Goal: Task Accomplishment & Management: Use online tool/utility

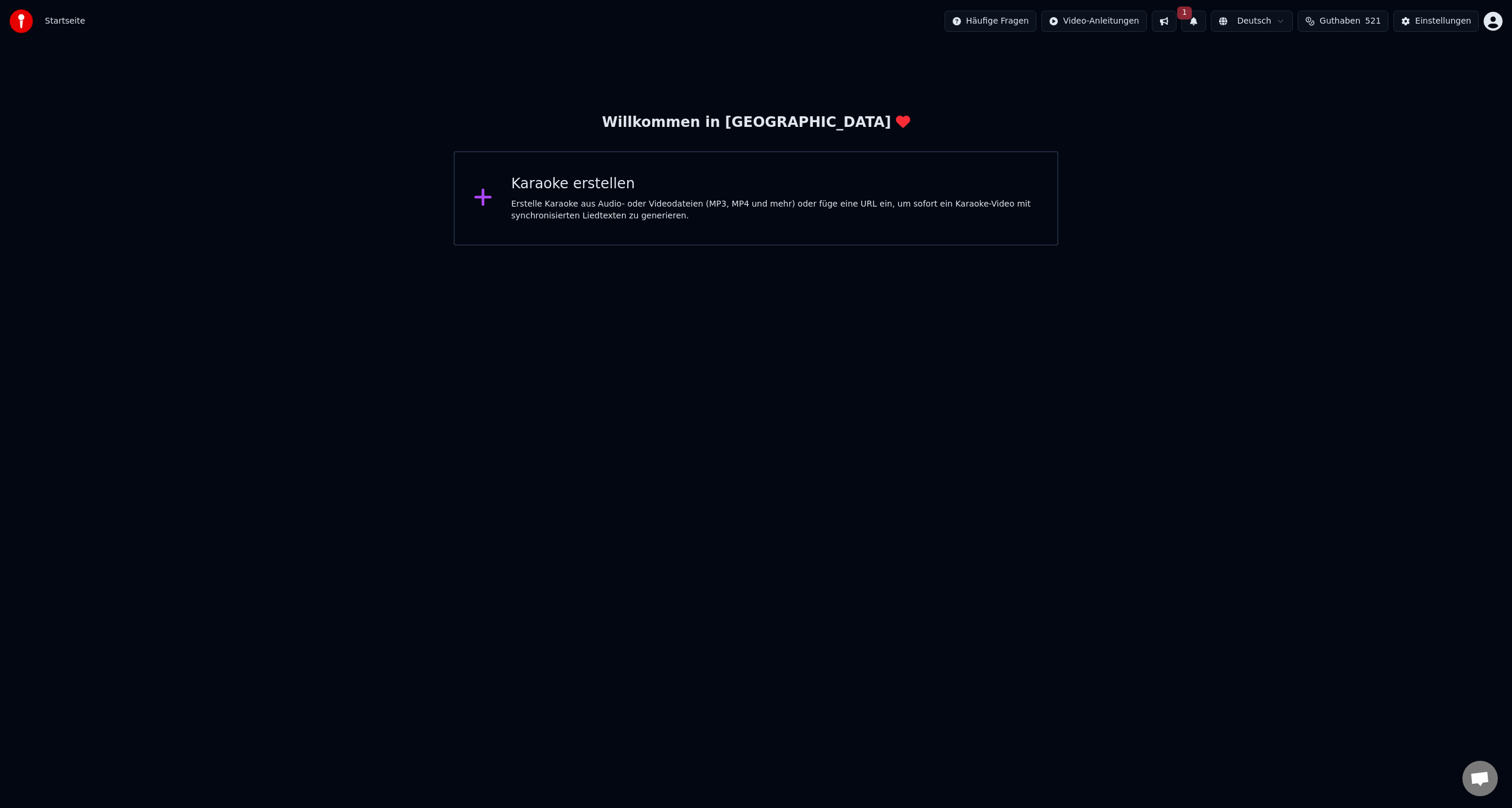
click at [796, 124] on div "Willkommen in [GEOGRAPHIC_DATA]" at bounding box center [755, 123] width 308 height 19
click at [1031, 21] on html "Startseite Häufige Fragen Video-Anleitungen 1 Deutsch Guthaben 521 Einstellunge…" at bounding box center [756, 123] width 1512 height 246
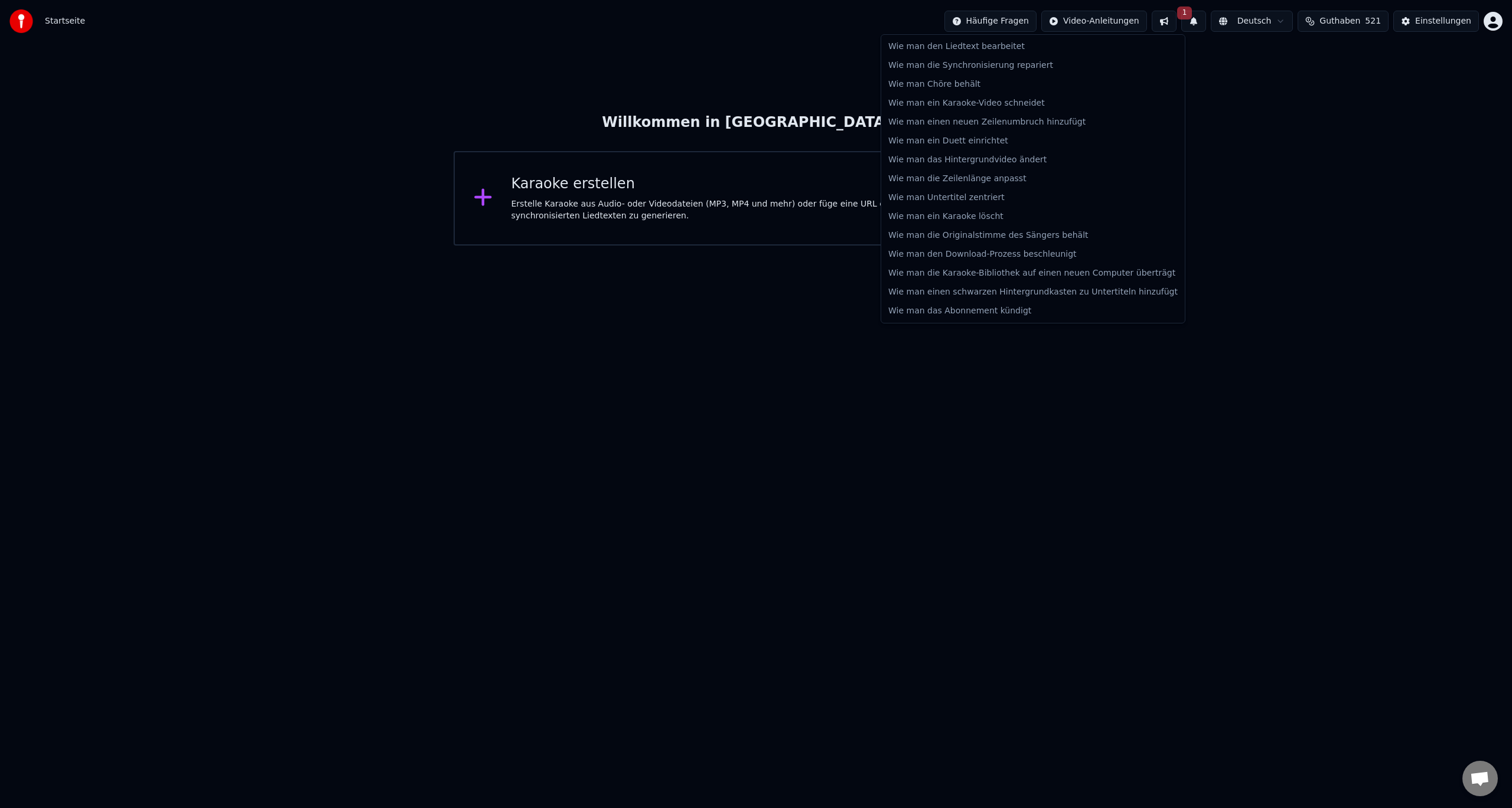
click at [1123, 21] on html "Startseite Häufige Fragen Video-Anleitungen 1 Deutsch Guthaben 521 Einstellunge…" at bounding box center [756, 123] width 1512 height 246
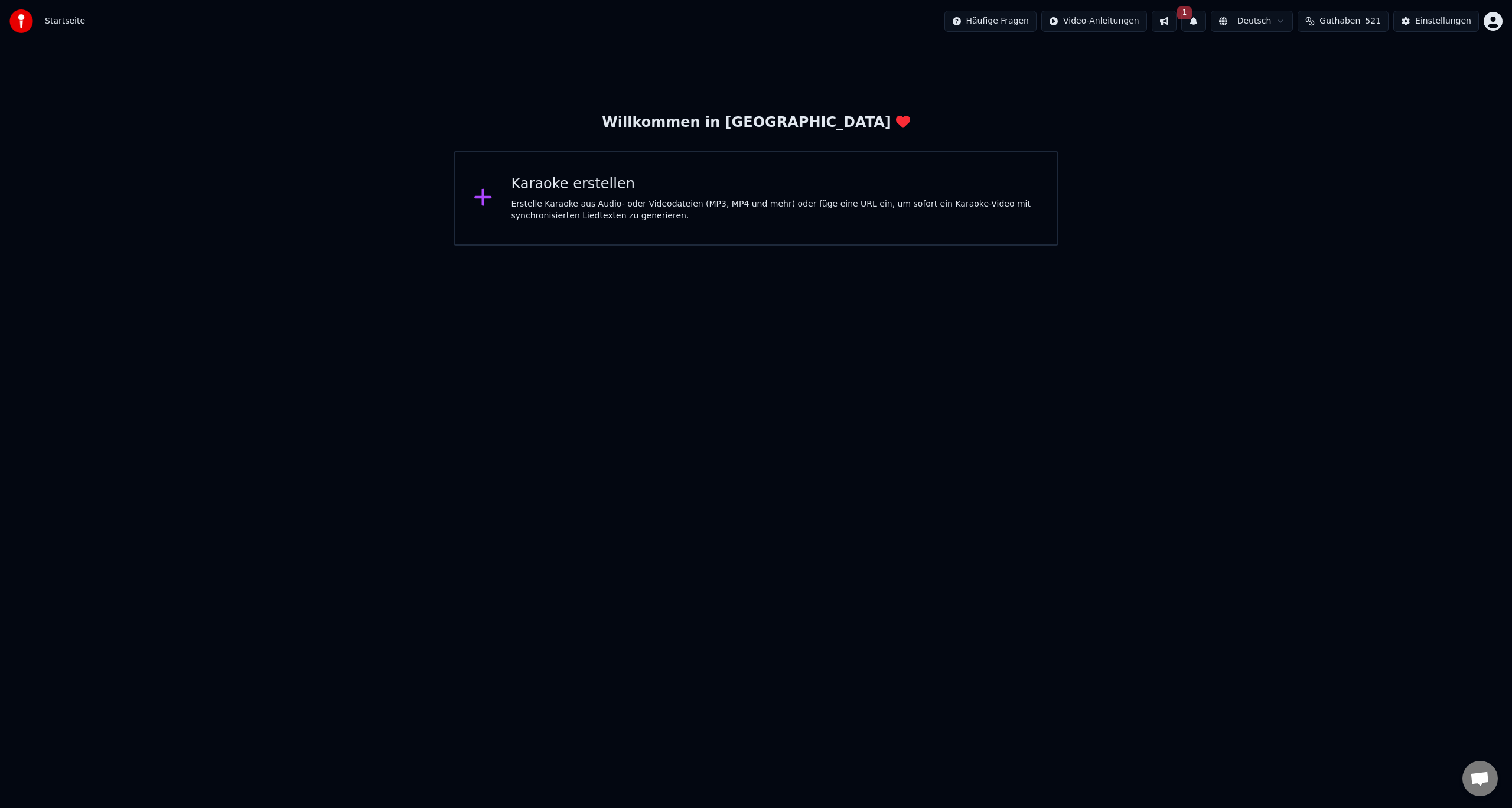
click at [1261, 23] on html "Startseite Häufige Fragen Video-Anleitungen 1 Deutsch Guthaben 521 Einstellunge…" at bounding box center [756, 123] width 1512 height 246
click at [1345, 23] on html "Startseite Häufige Fragen Video-Anleitungen 1 Deutsch Guthaben 521 Einstellunge…" at bounding box center [756, 123] width 1512 height 246
click at [1460, 26] on div "Einstellungen" at bounding box center [1443, 21] width 56 height 12
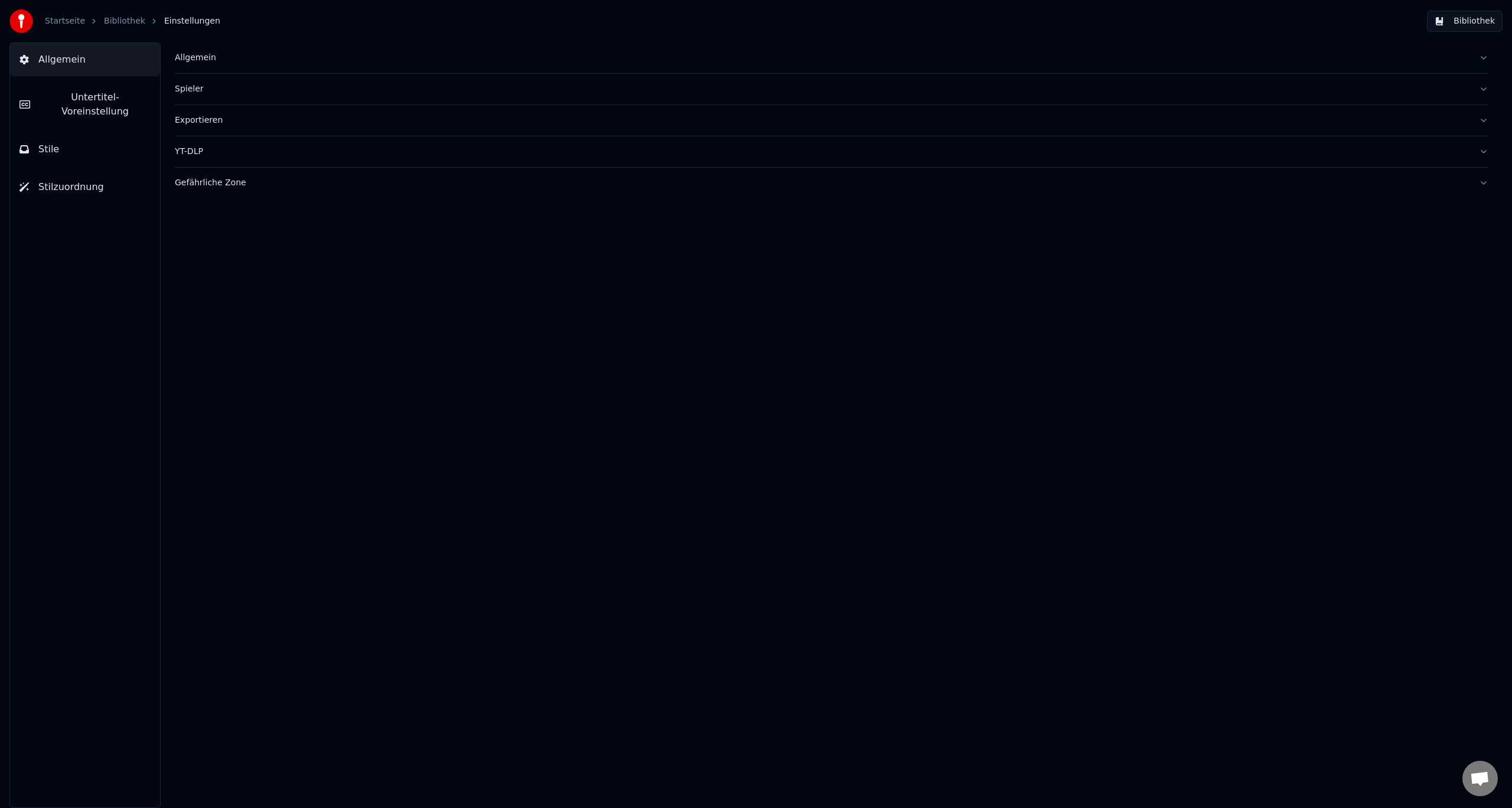
click at [1459, 14] on button "Bibliothek" at bounding box center [1464, 21] width 76 height 21
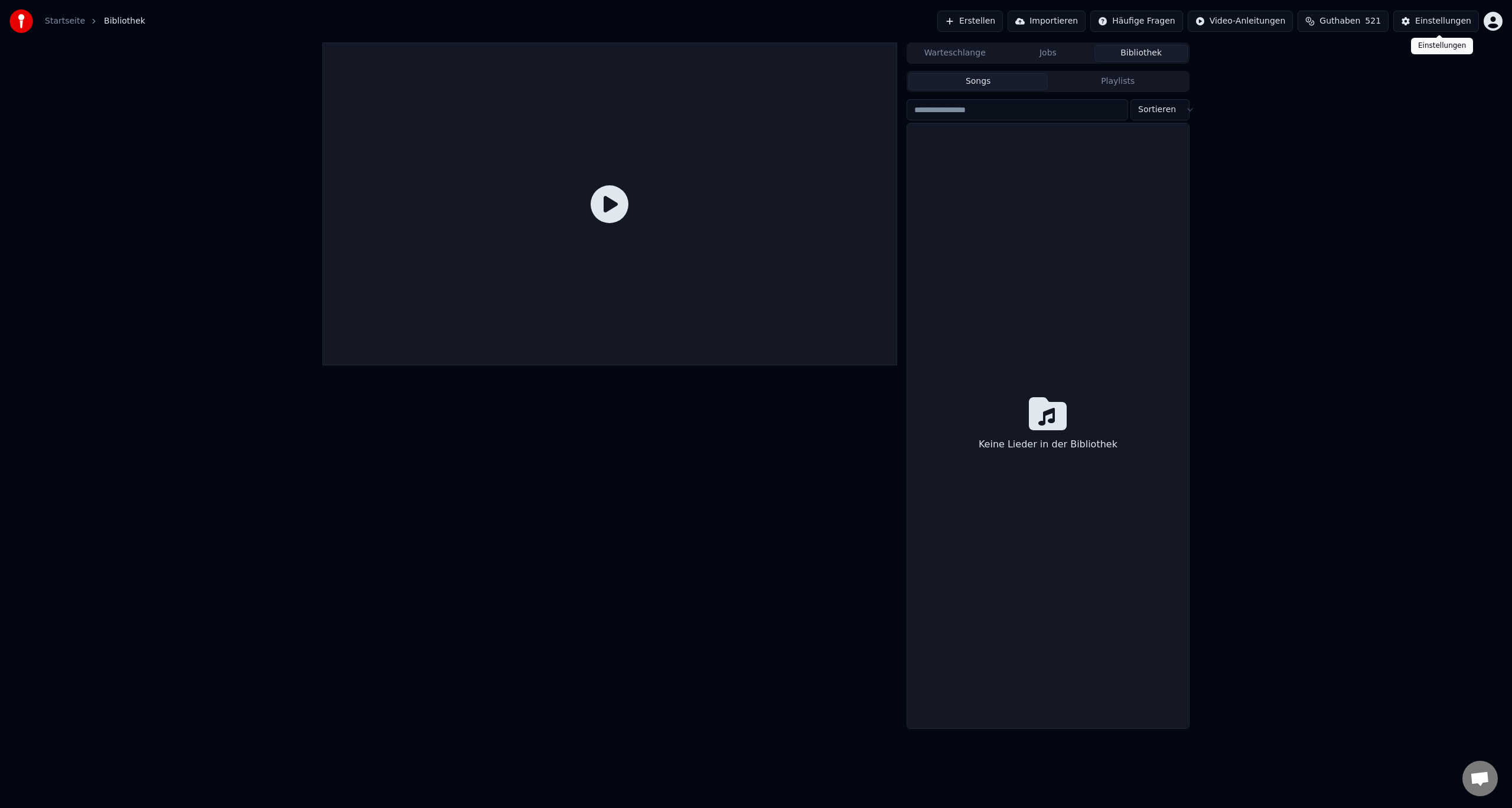
click at [1444, 23] on div "Einstellungen" at bounding box center [1443, 21] width 56 height 12
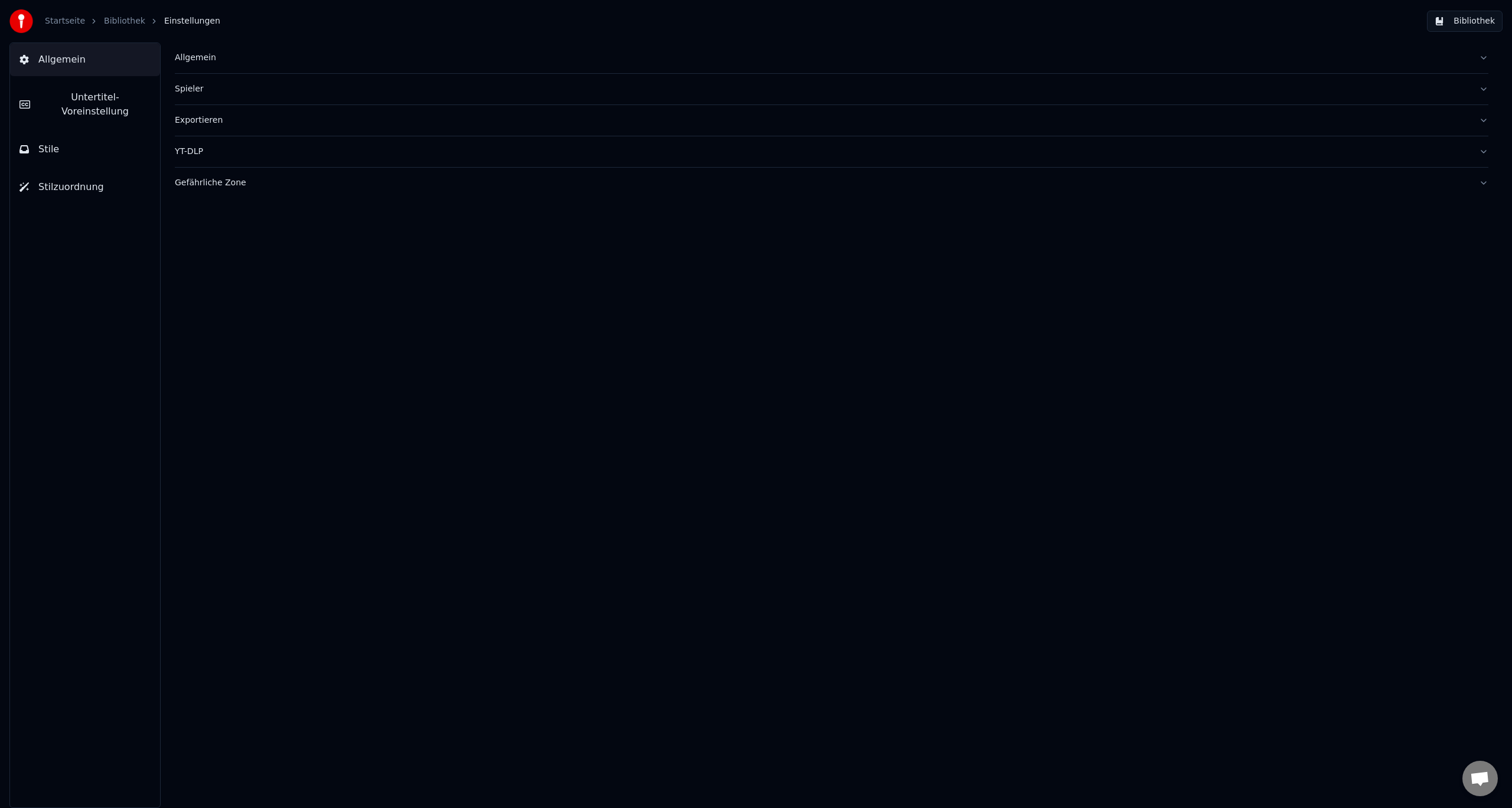
click at [189, 60] on div "Allgemein" at bounding box center [822, 58] width 1295 height 12
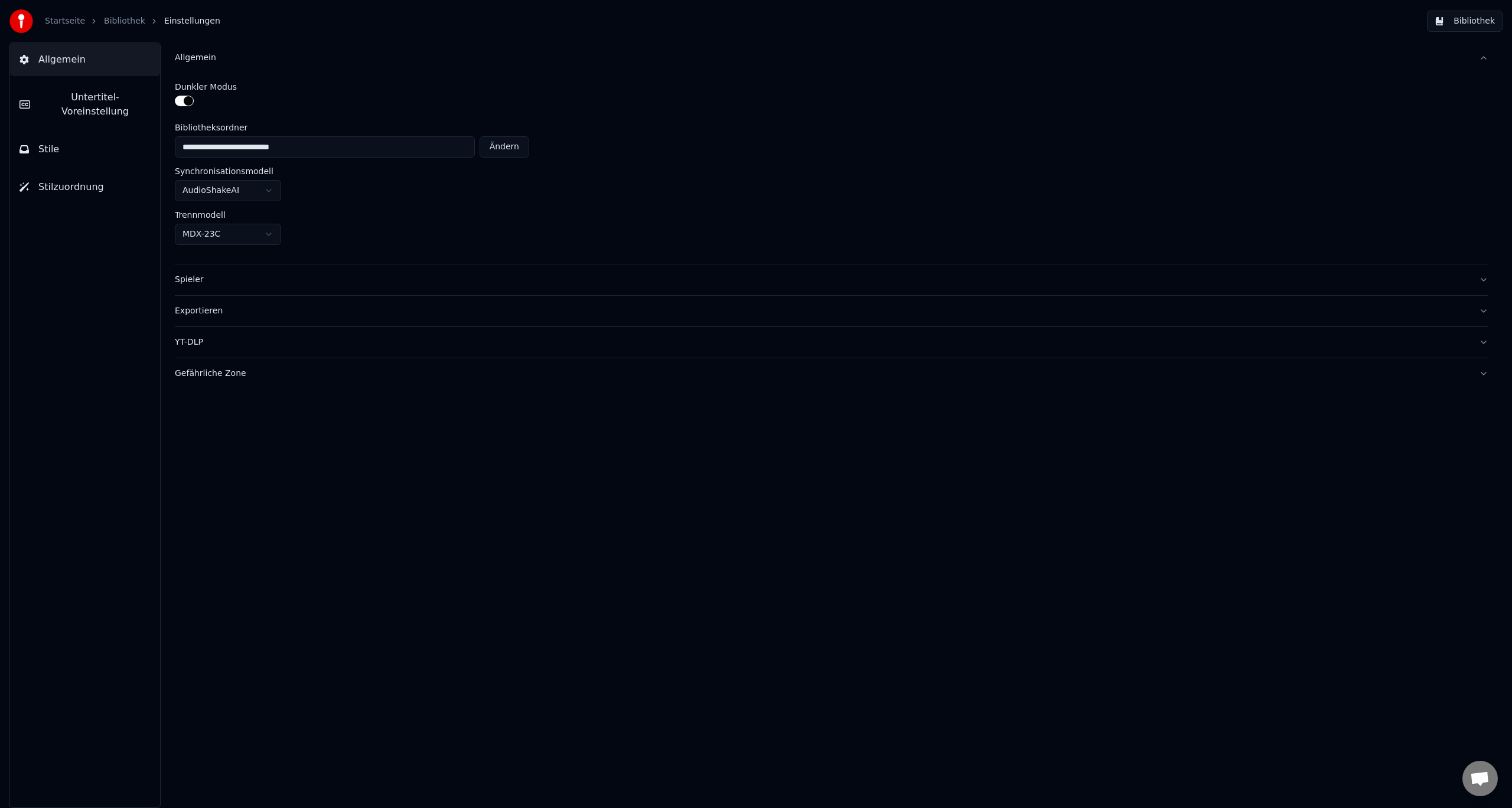
click at [189, 60] on div "Allgemein" at bounding box center [822, 58] width 1295 height 12
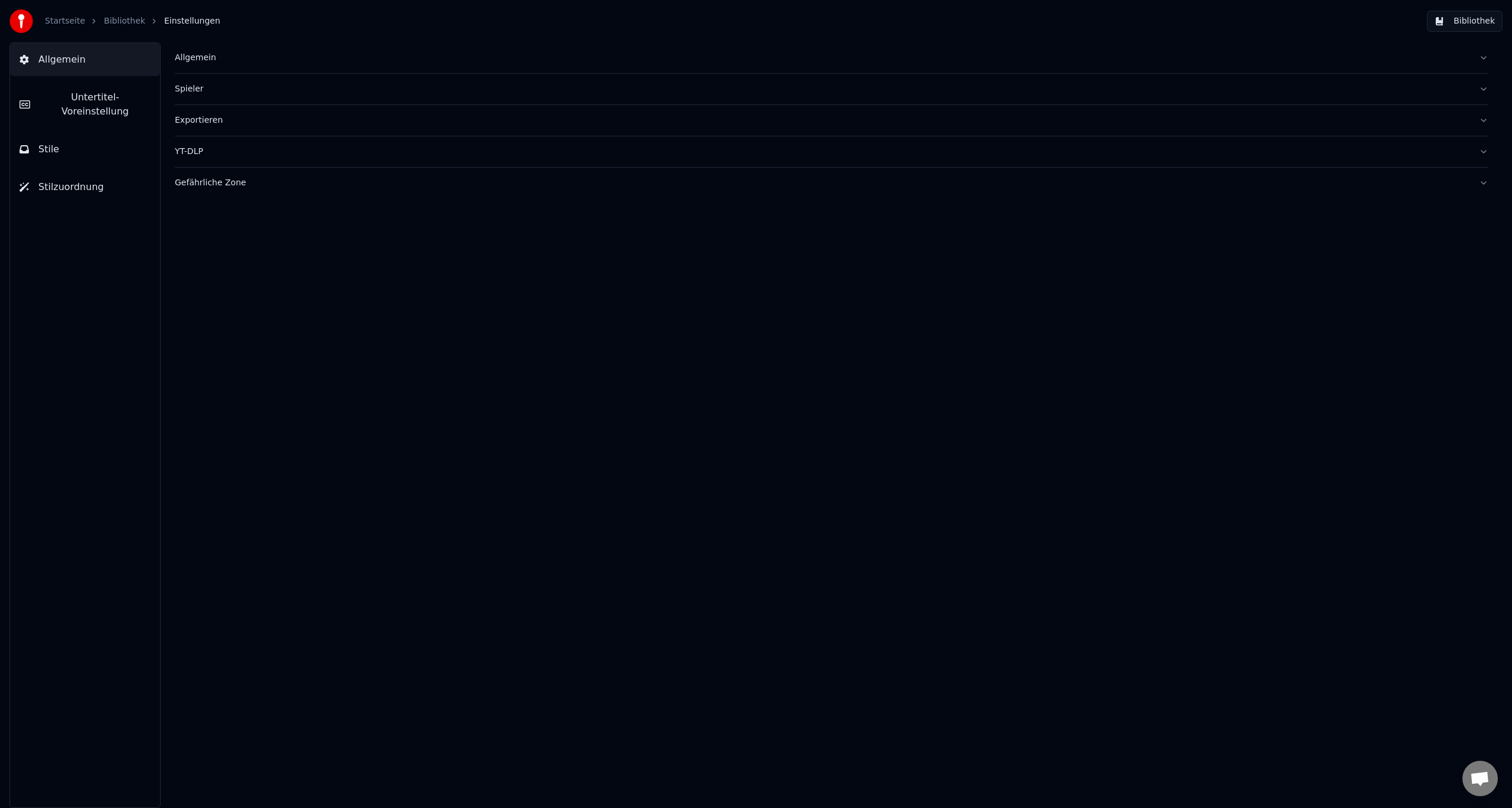
click at [64, 25] on link "Startseite" at bounding box center [64, 21] width 40 height 12
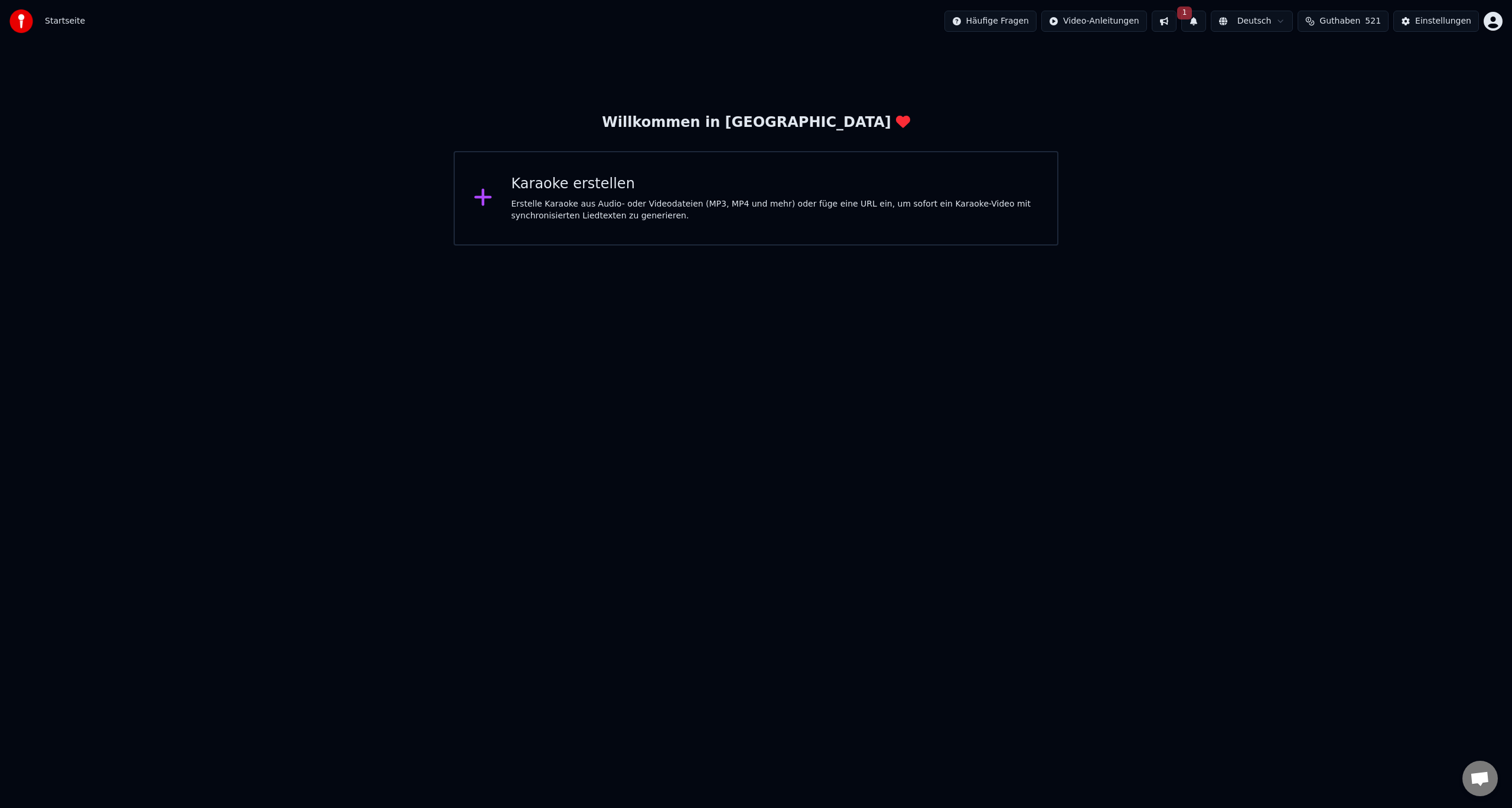
click at [64, 25] on span "Startseite" at bounding box center [64, 21] width 40 height 12
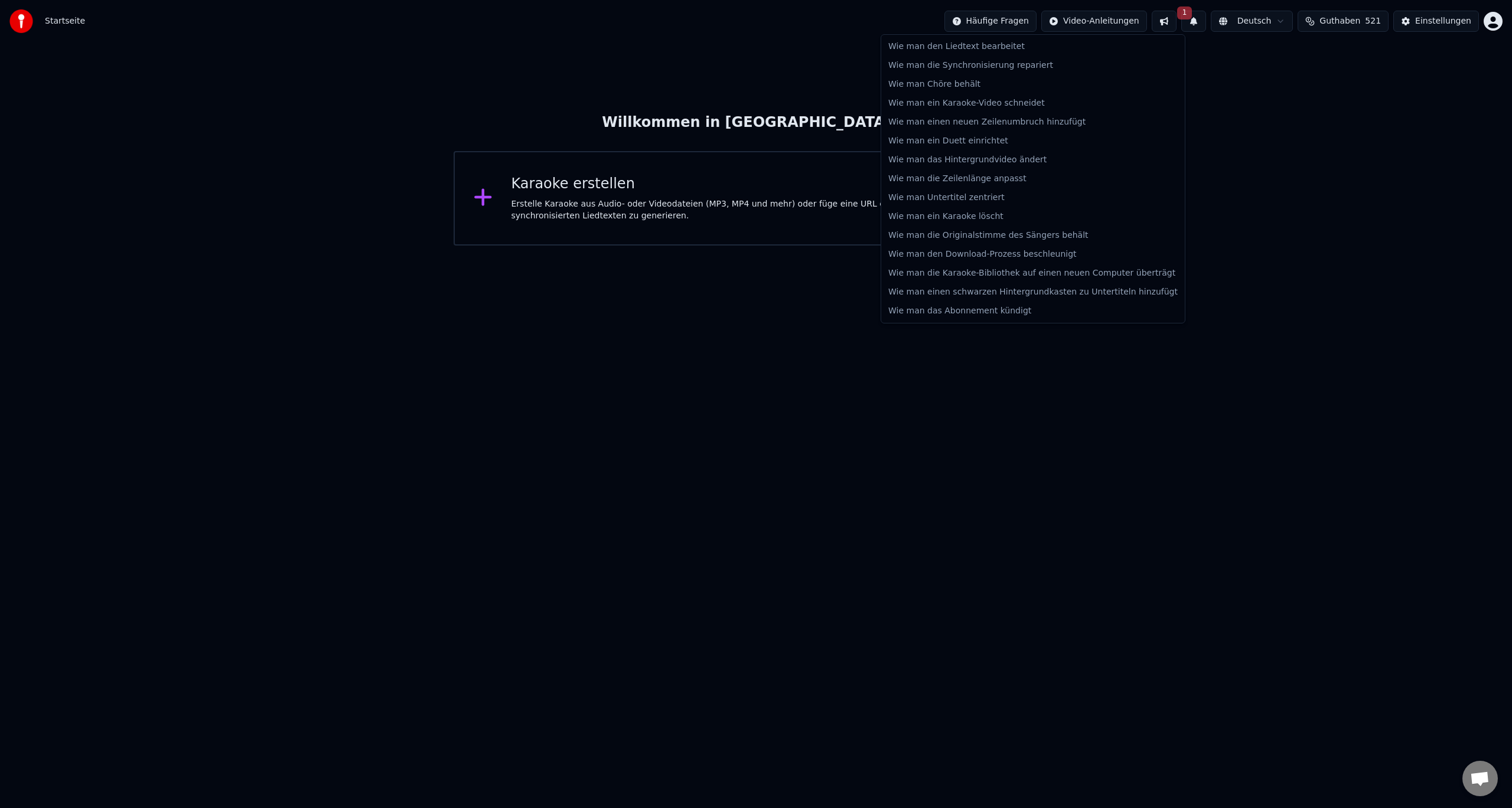
click at [1007, 18] on html "Startseite Häufige Fragen Video-Anleitungen 1 Deutsch Guthaben 521 Einstellunge…" at bounding box center [756, 123] width 1512 height 246
click at [1121, 23] on html "Startseite Häufige Fragen Video-Anleitungen 1 Deutsch Guthaben 521 Einstellunge…" at bounding box center [756, 123] width 1512 height 246
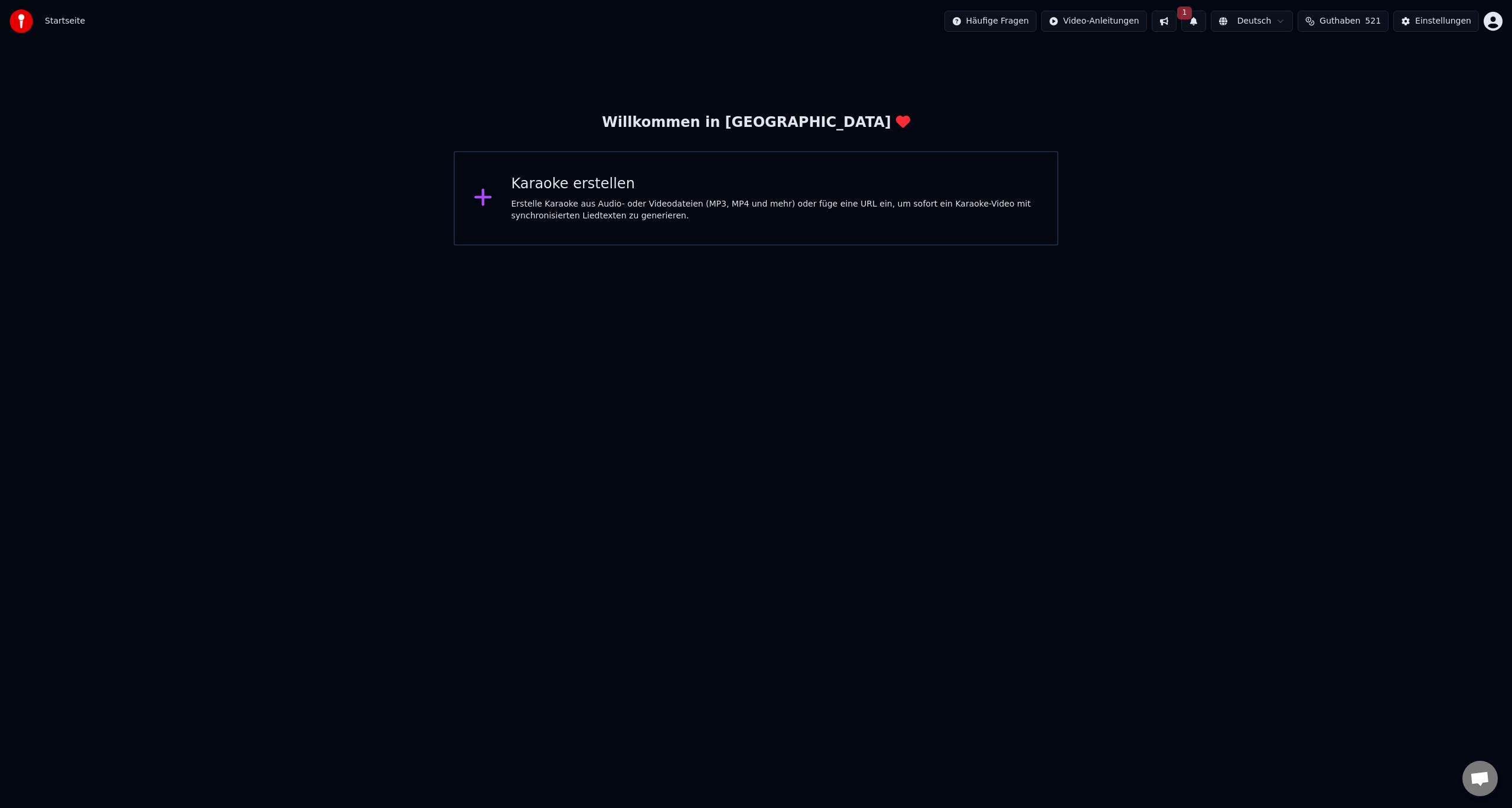
click at [1176, 22] on button at bounding box center [1164, 21] width 25 height 21
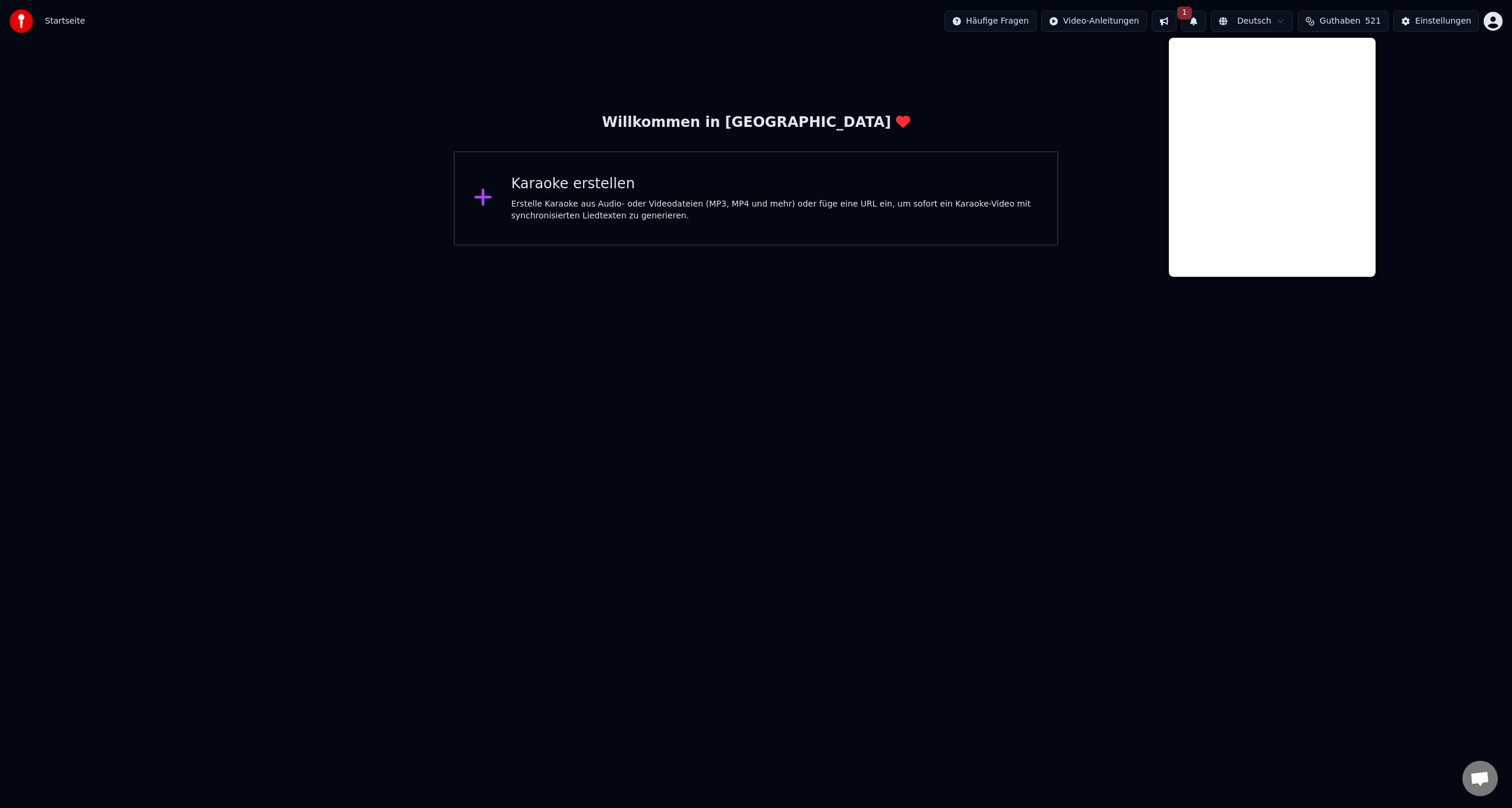
click at [1206, 23] on button "1" at bounding box center [1193, 21] width 25 height 21
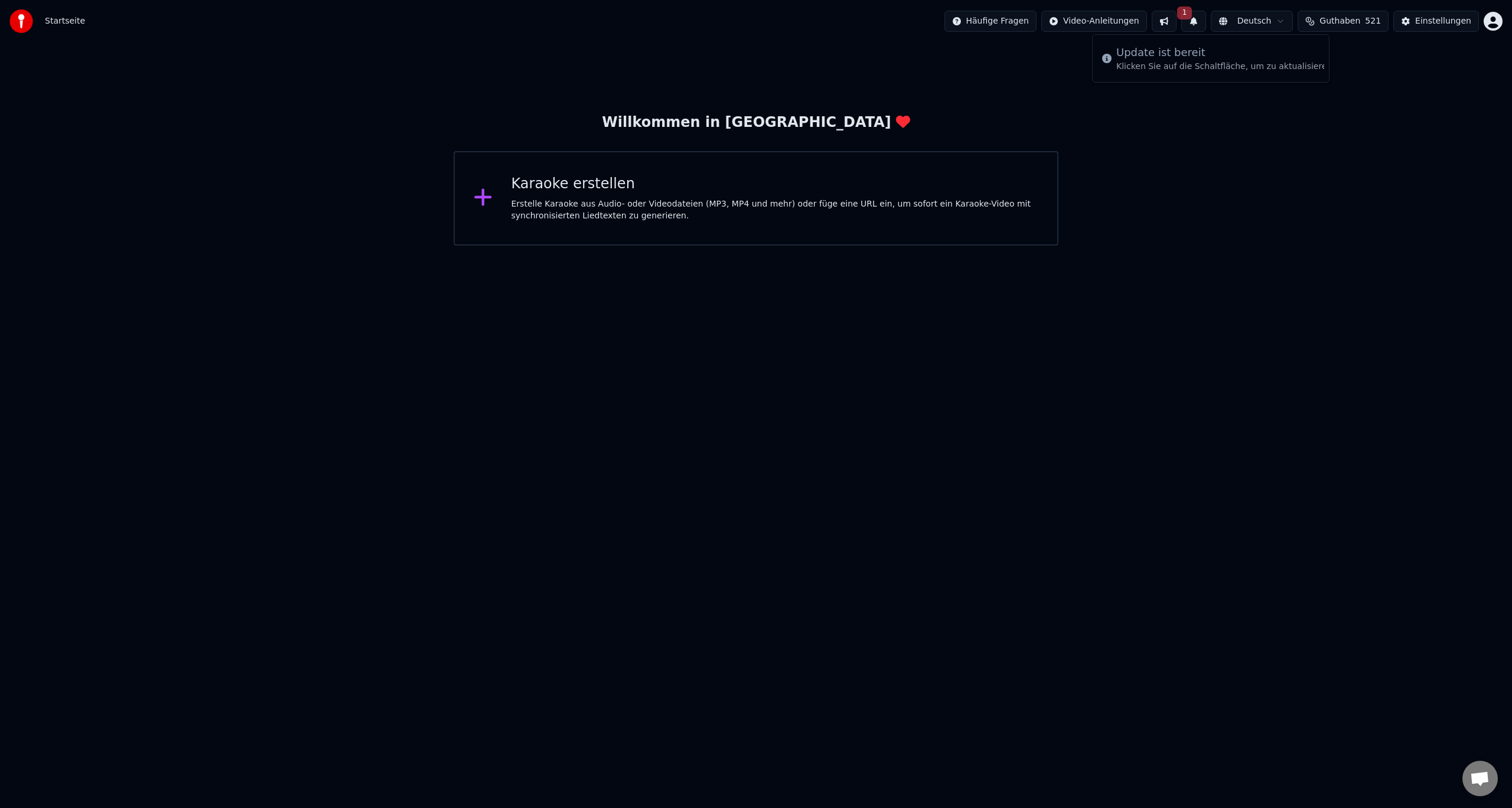
click at [1348, 23] on span "Guthaben" at bounding box center [1339, 21] width 41 height 12
click at [1433, 26] on div "Einstellungen" at bounding box center [1443, 21] width 56 height 12
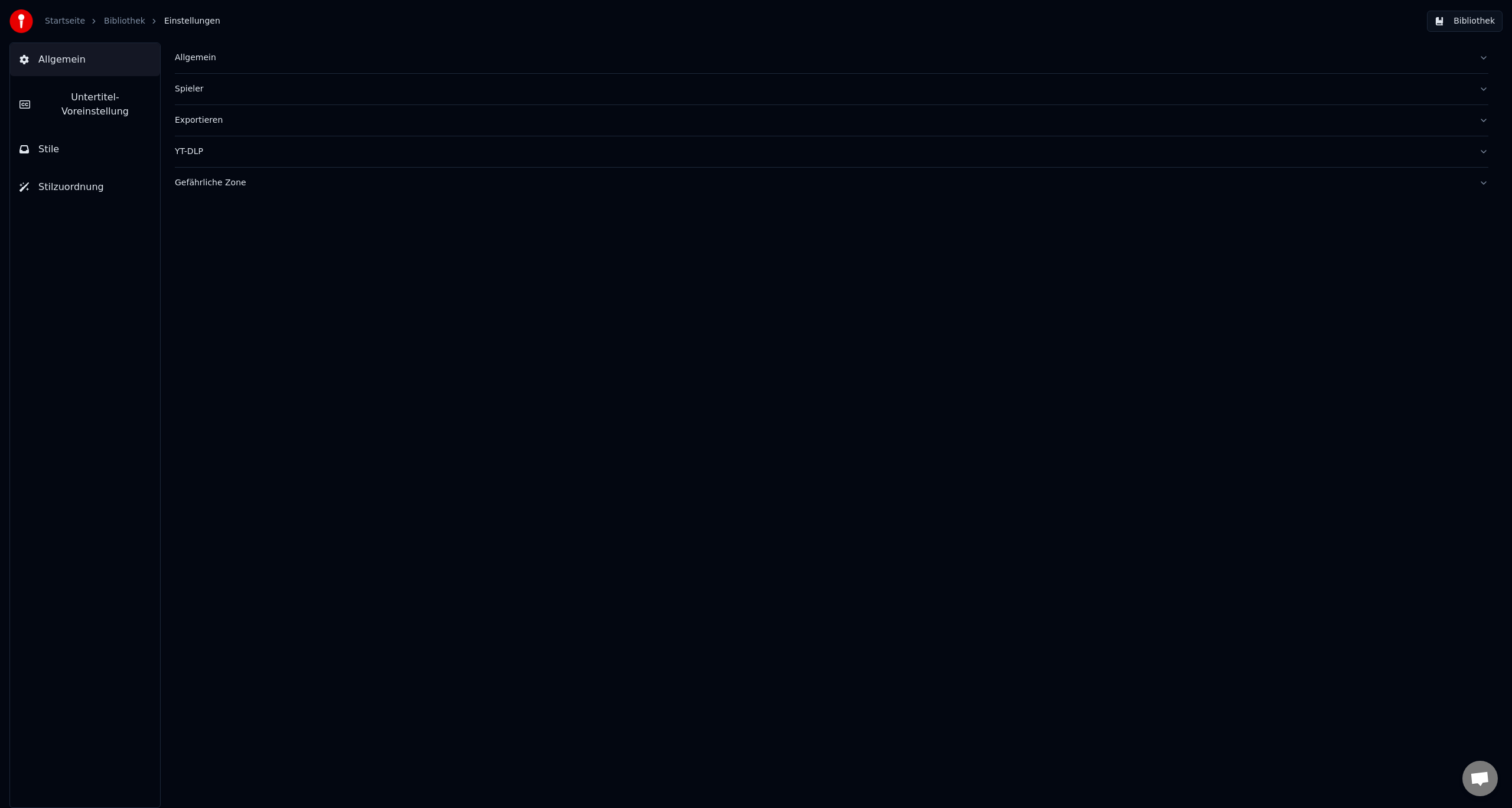
click at [1470, 20] on button "Bibliothek" at bounding box center [1464, 21] width 76 height 21
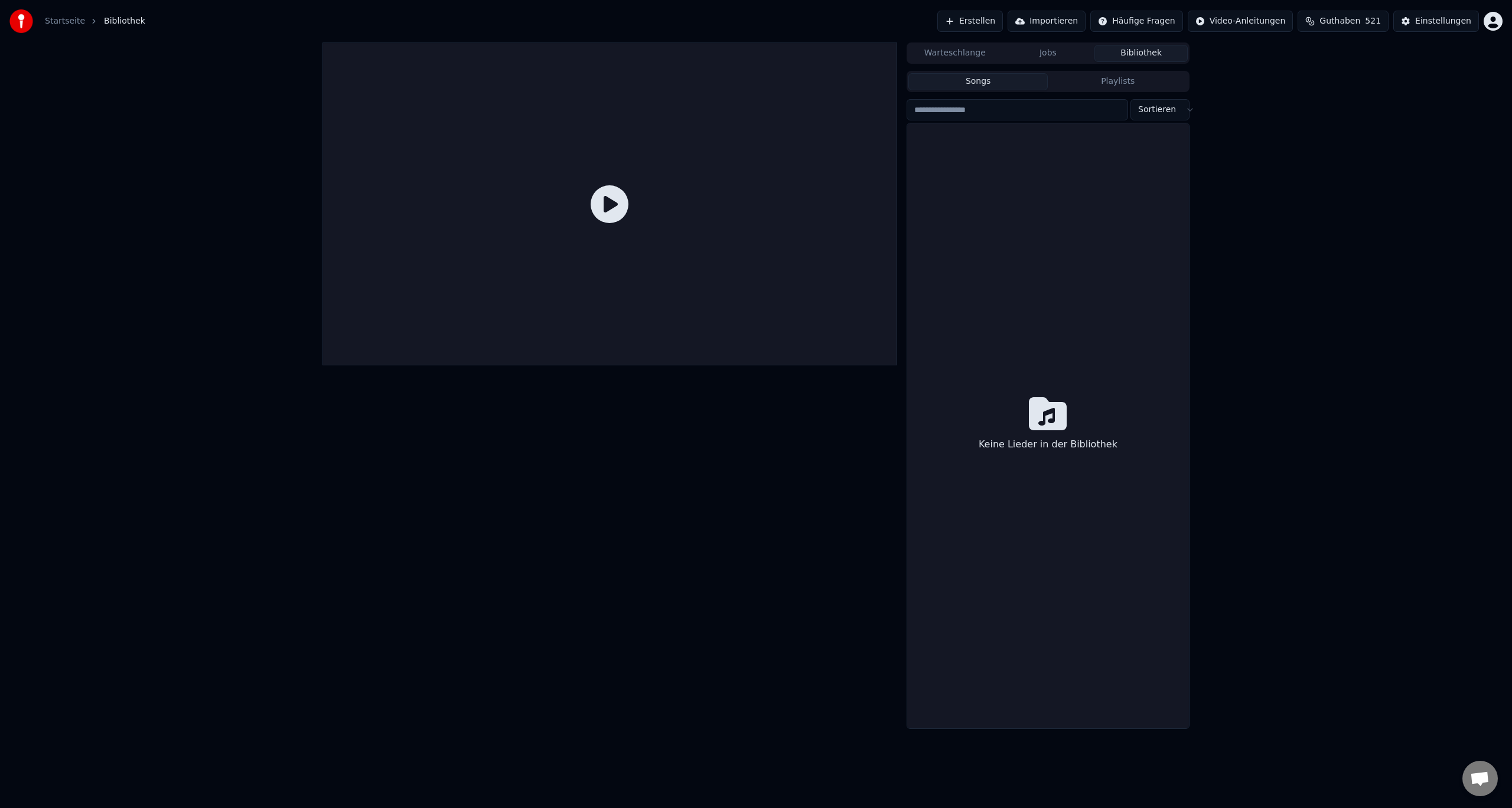
click at [1137, 55] on button "Bibliothek" at bounding box center [1141, 53] width 93 height 17
click at [1026, 53] on button "Jobs" at bounding box center [1048, 53] width 93 height 17
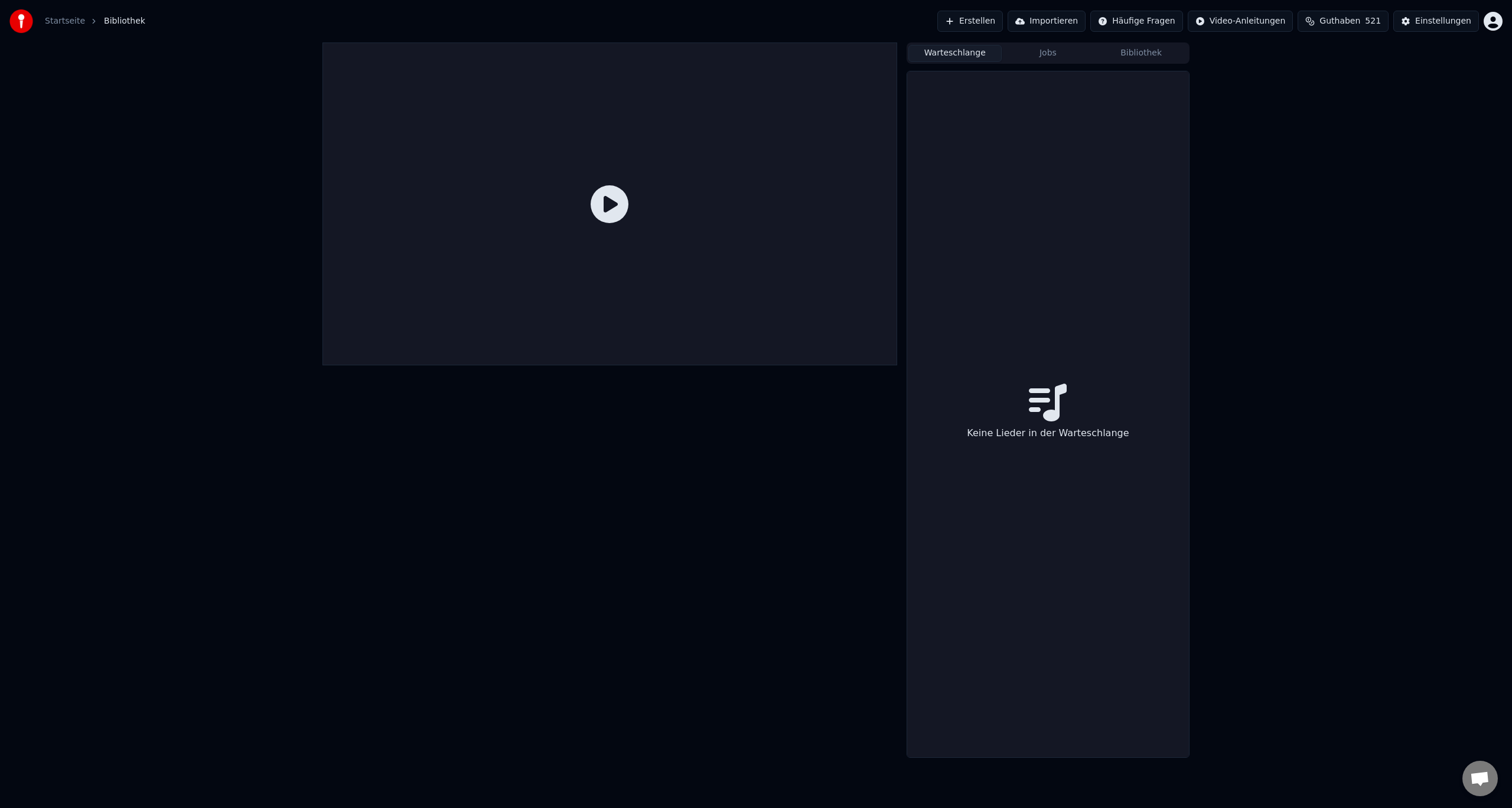
click at [959, 51] on button "Warteschlange" at bounding box center [955, 53] width 93 height 17
drag, startPoint x: 1042, startPoint y: 50, endPoint x: 1062, endPoint y: 50, distance: 20.0
click at [1042, 50] on button "Jobs" at bounding box center [1048, 53] width 93 height 17
click at [1150, 53] on button "Bibliothek" at bounding box center [1141, 53] width 93 height 17
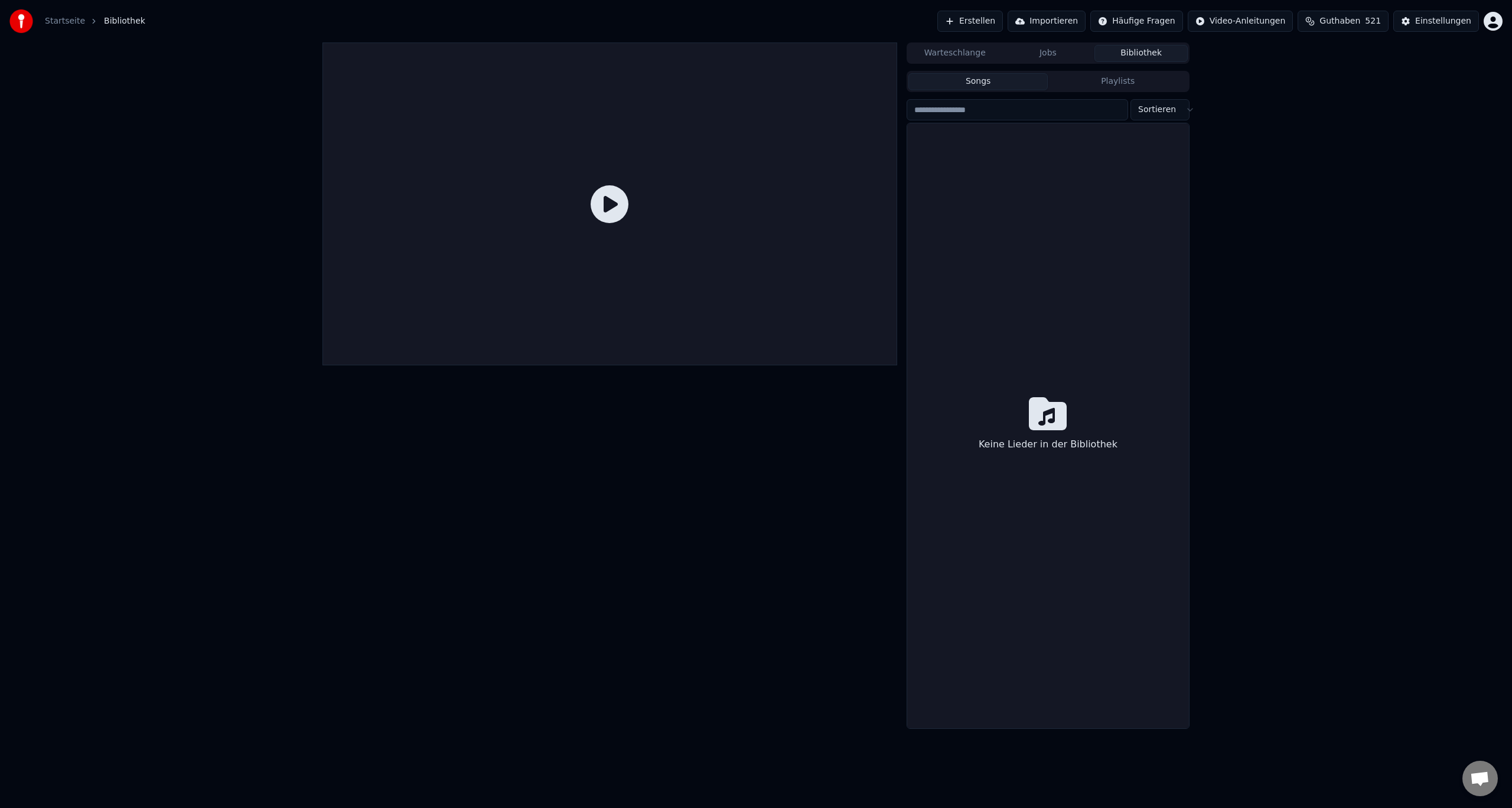
click at [1150, 53] on button "Bibliothek" at bounding box center [1141, 53] width 93 height 17
click at [1039, 429] on icon at bounding box center [1048, 414] width 38 height 33
click at [1113, 81] on button "Playlists" at bounding box center [1118, 82] width 140 height 17
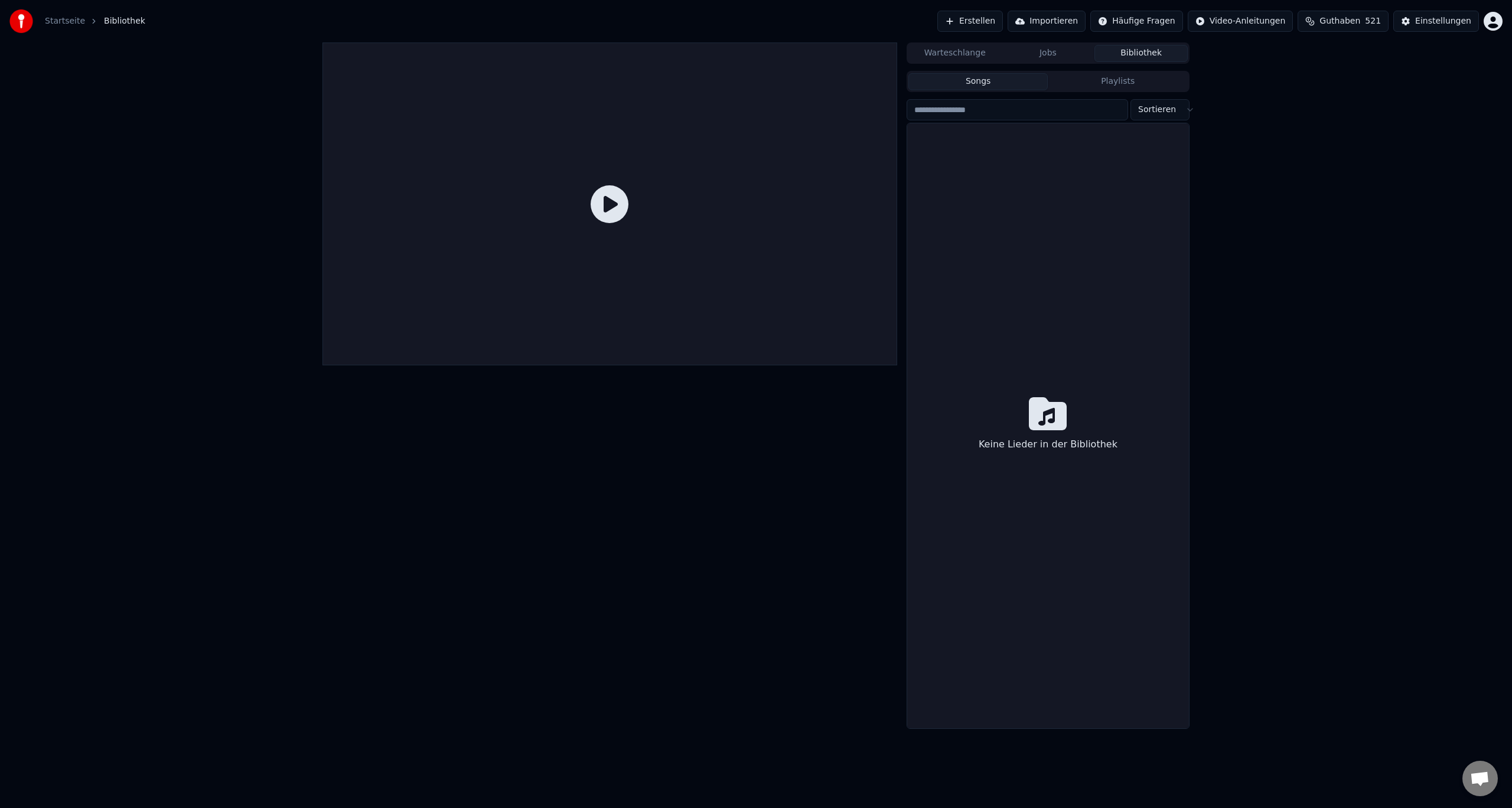
click at [1031, 85] on button "Songs" at bounding box center [978, 82] width 140 height 17
click at [1023, 115] on input "search" at bounding box center [1017, 110] width 222 height 21
click at [1145, 115] on html "Startseite Bibliothek Erstellen Importieren Häufige Fragen Video-Anleitungen Gu…" at bounding box center [756, 404] width 1512 height 808
click at [1157, 105] on html "Startseite Bibliothek Erstellen Importieren Häufige Fragen Video-Anleitungen Gu…" at bounding box center [756, 404] width 1512 height 808
click at [1080, 21] on button "Importieren" at bounding box center [1046, 21] width 78 height 21
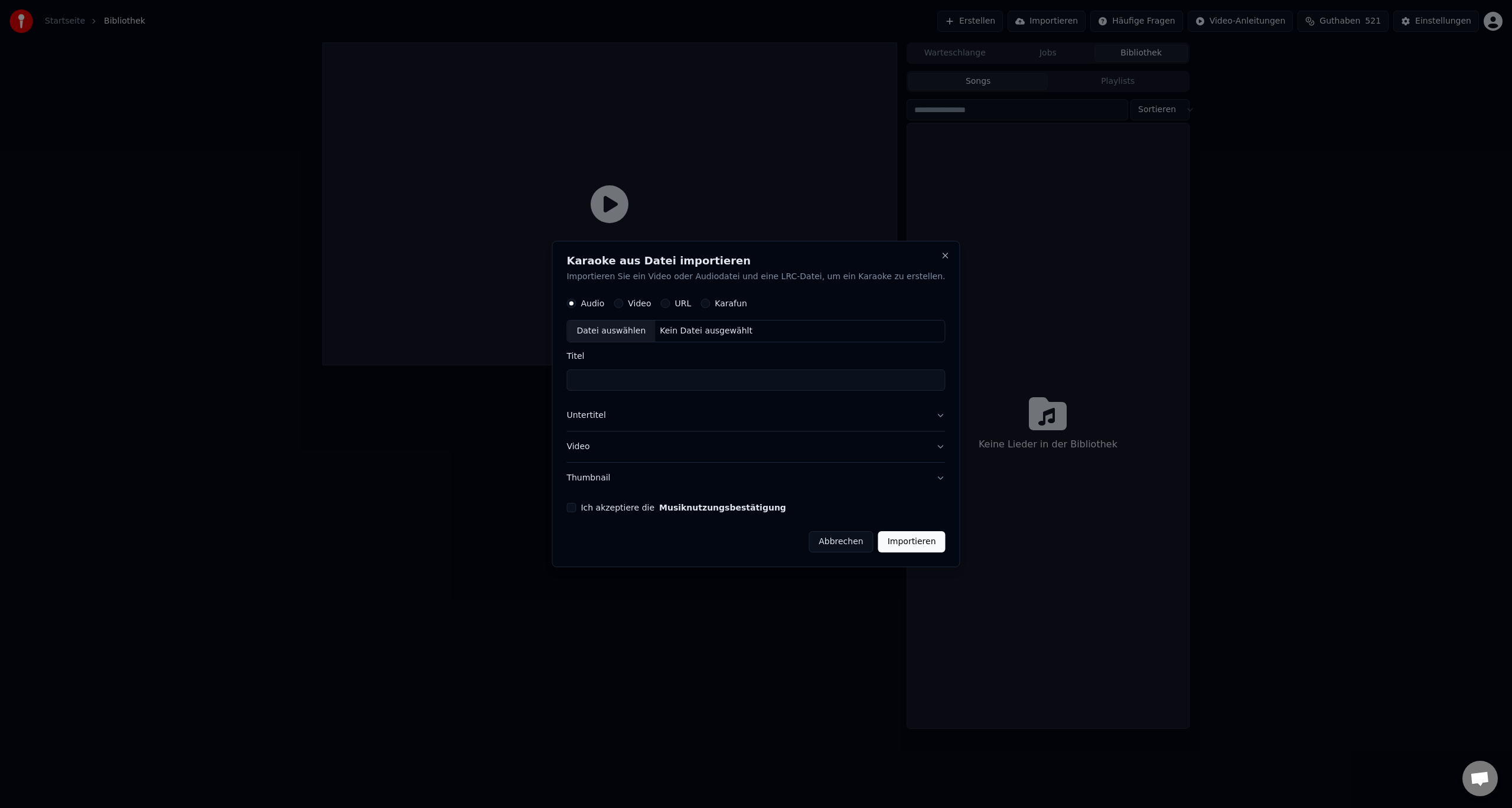
click at [916, 261] on h2 "Karaoke aus Datei importieren" at bounding box center [755, 260] width 378 height 10
click at [823, 537] on button "Abbrechen" at bounding box center [840, 542] width 64 height 21
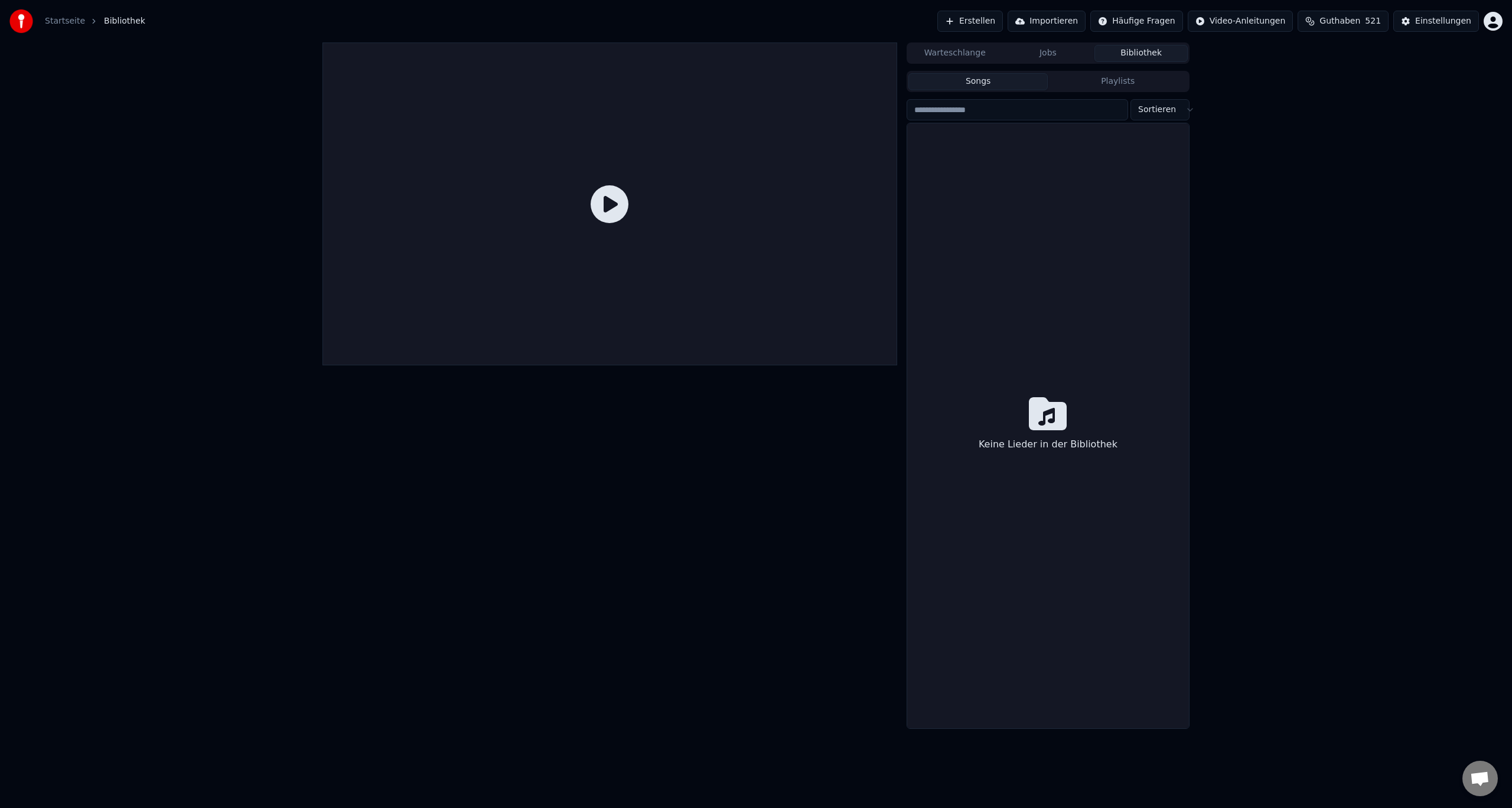
click at [991, 456] on div "Keine Lieder in der Bibliothek" at bounding box center [1048, 445] width 148 height 23
